Goal: Find specific page/section: Find specific page/section

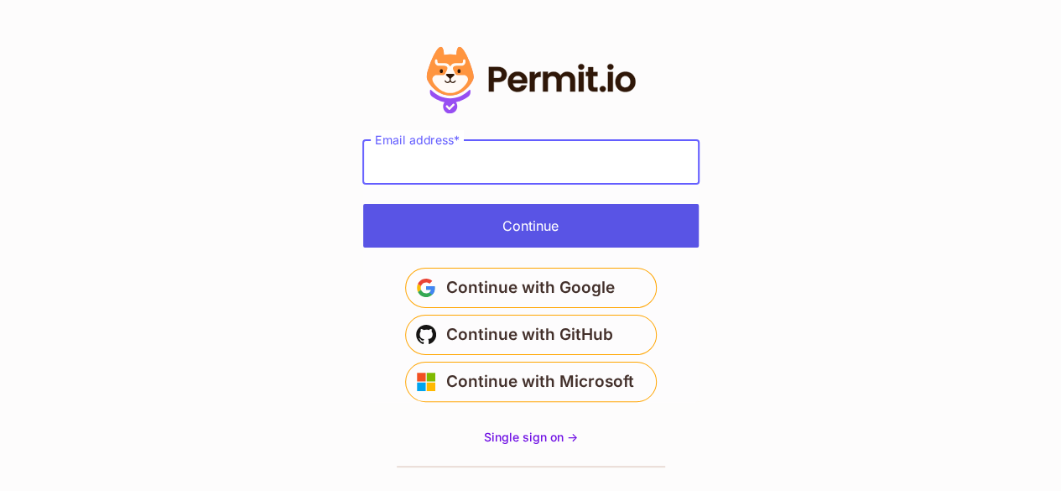
type input "**********"
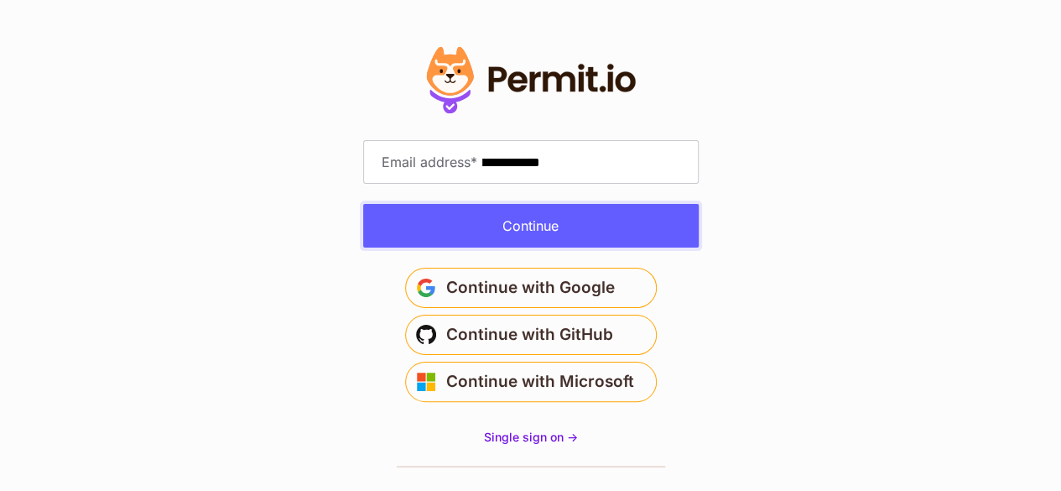
click at [519, 237] on button "Continue" at bounding box center [531, 226] width 336 height 44
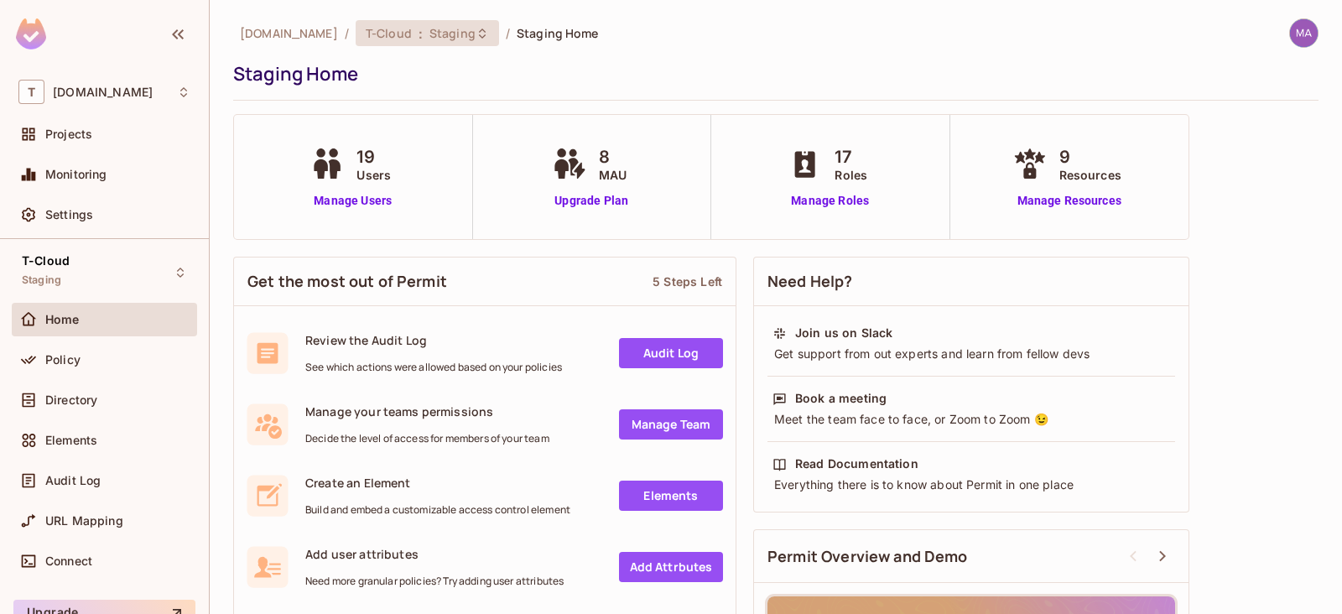
click at [392, 32] on div "T-Cloud : Staging" at bounding box center [417, 33] width 103 height 16
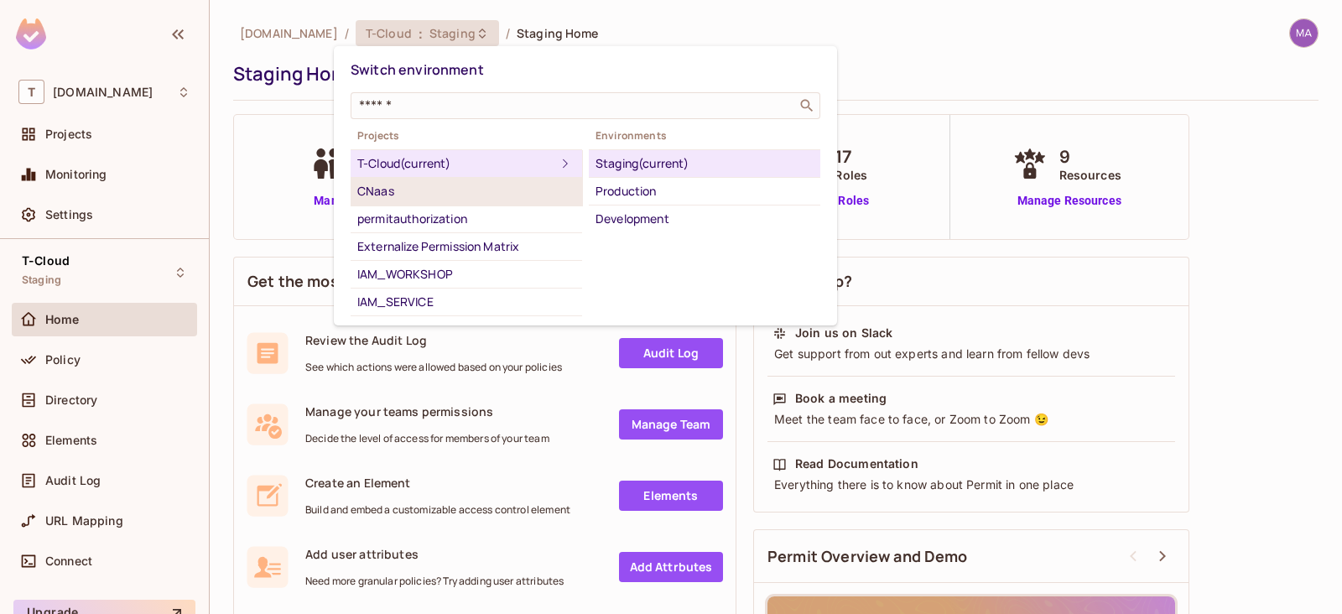
click at [438, 195] on div "CNaas" at bounding box center [466, 191] width 218 height 20
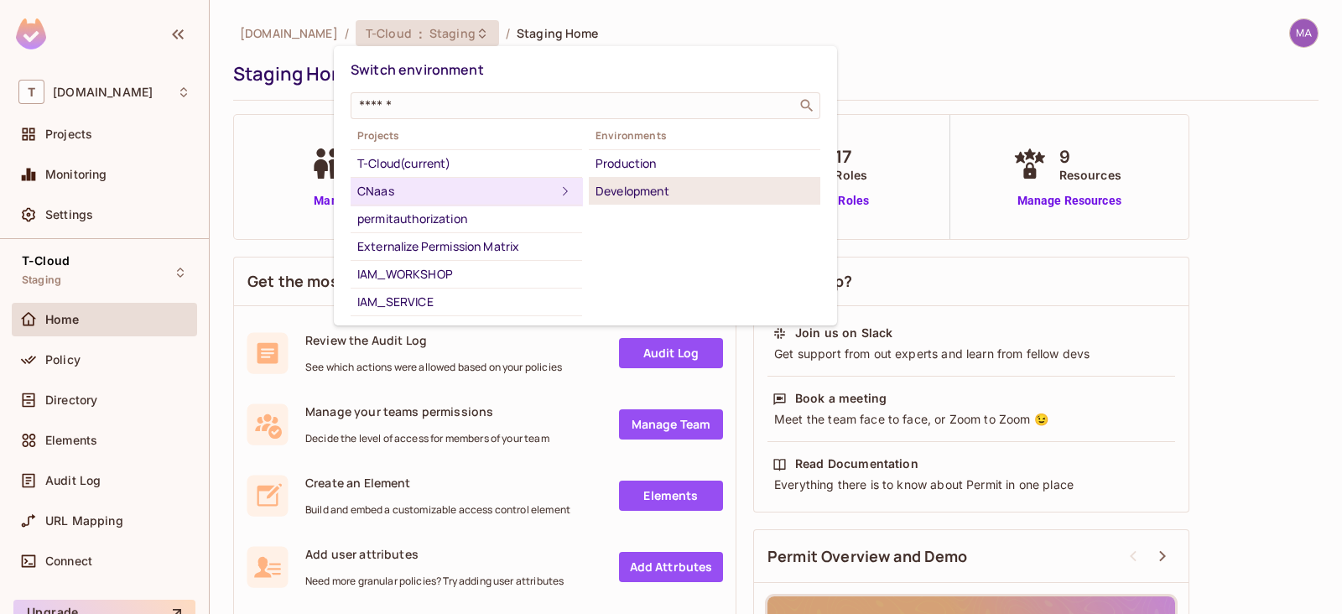
click at [638, 190] on div "Development" at bounding box center [705, 191] width 218 height 20
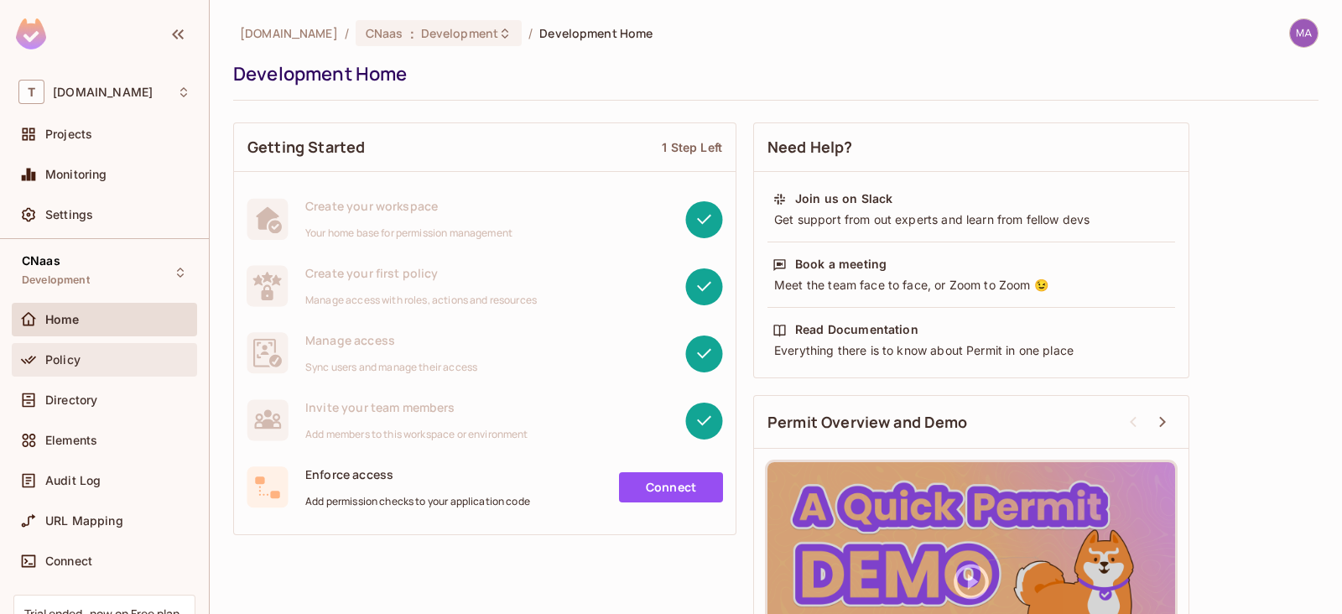
click at [62, 360] on span "Policy" at bounding box center [62, 359] width 35 height 13
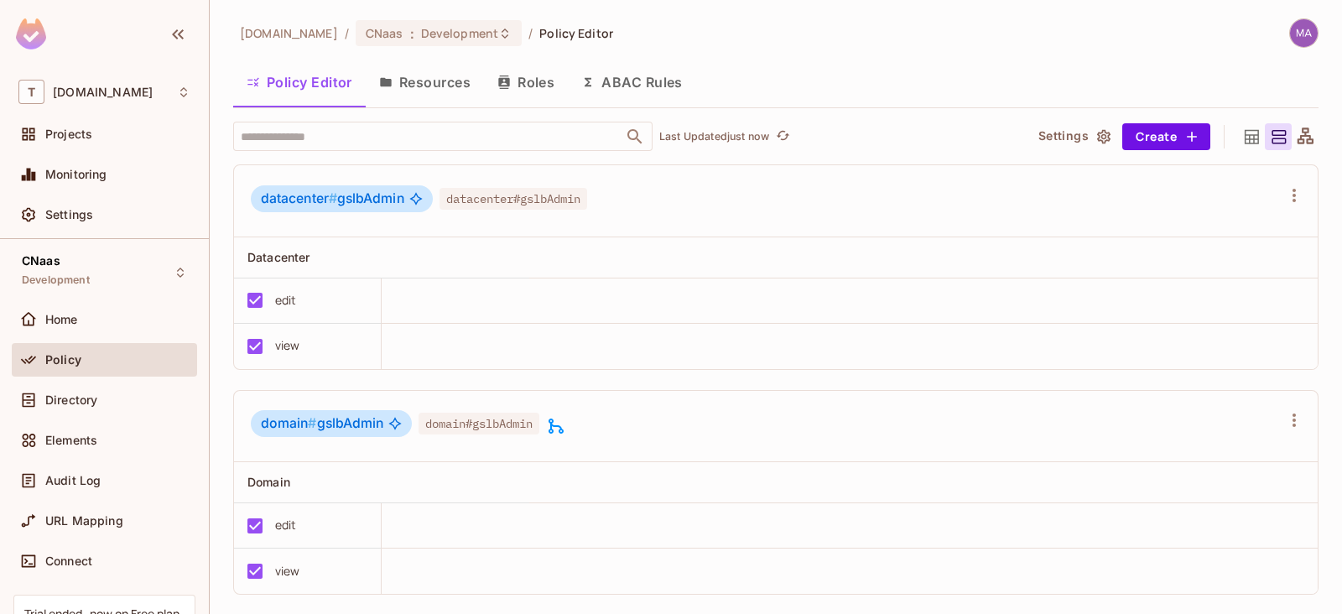
drag, startPoint x: 427, startPoint y: 90, endPoint x: 449, endPoint y: 86, distance: 22.2
click at [426, 90] on button "Resources" at bounding box center [425, 82] width 118 height 42
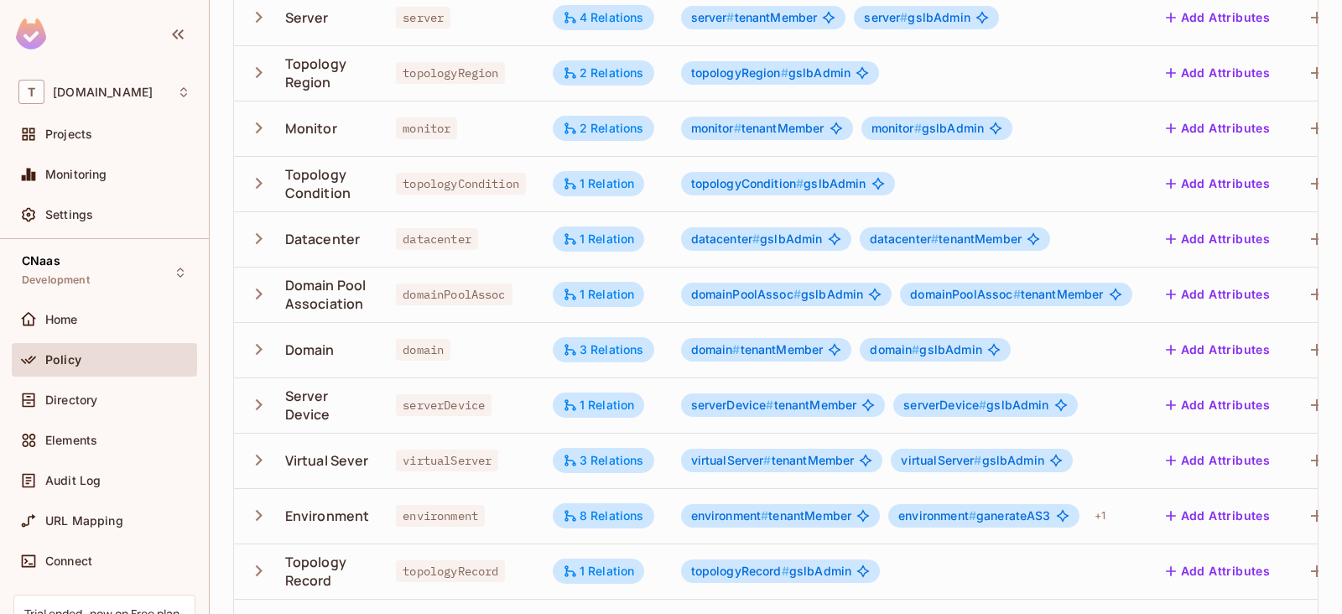
scroll to position [315, 0]
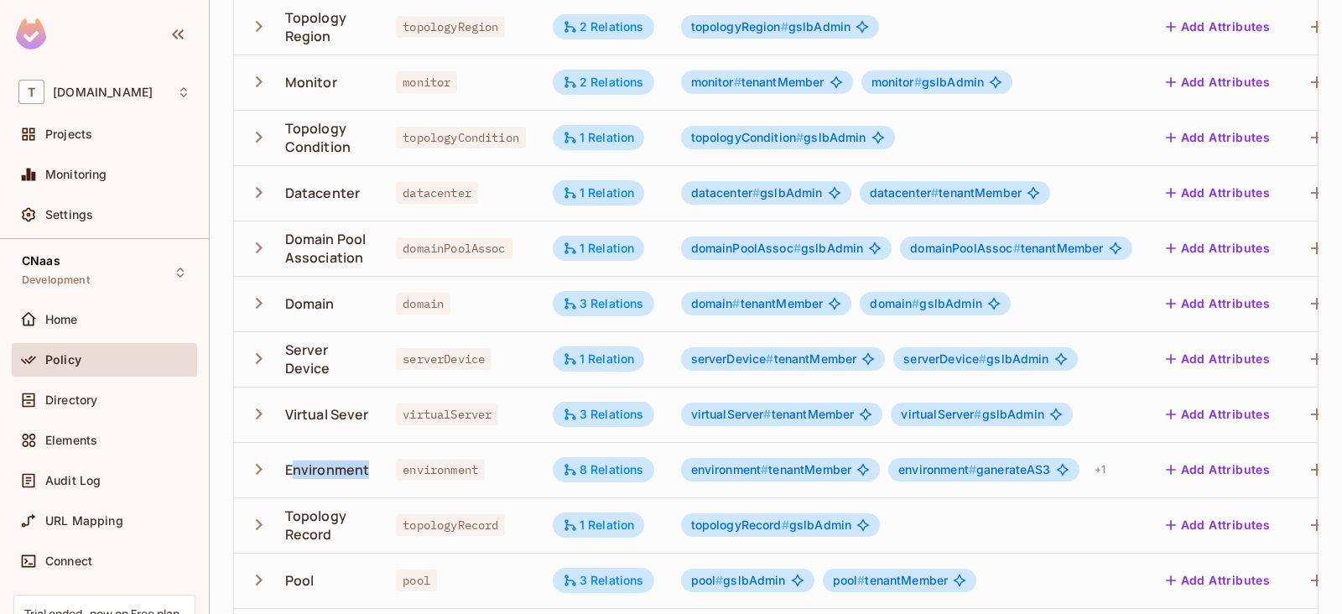
drag, startPoint x: 294, startPoint y: 473, endPoint x: 377, endPoint y: 468, distance: 84.0
click at [377, 468] on td "Environment" at bounding box center [308, 469] width 148 height 55
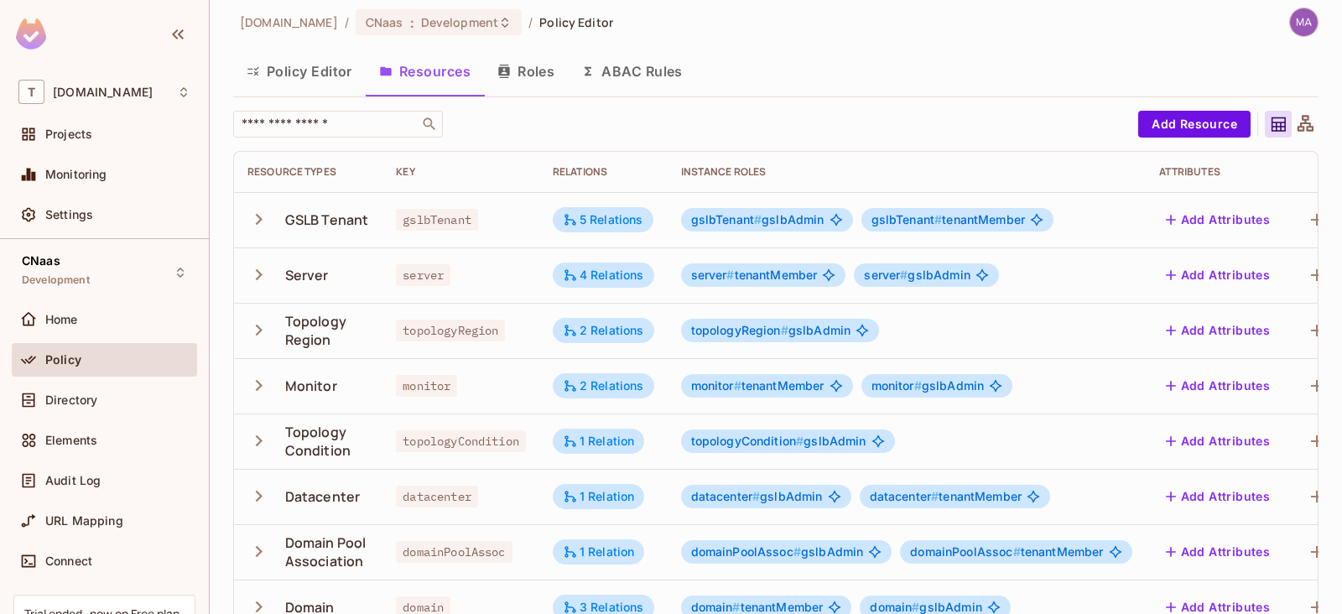
scroll to position [0, 0]
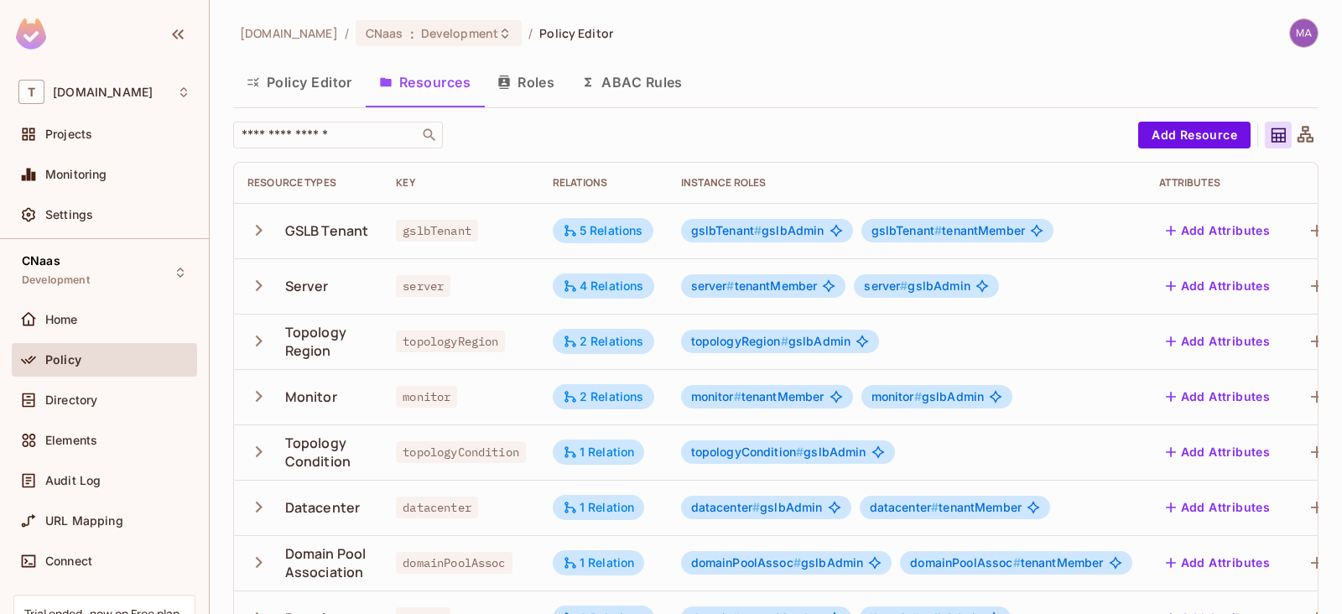
click at [693, 123] on div "​" at bounding box center [681, 135] width 897 height 27
